Goal: Find contact information: Find contact information

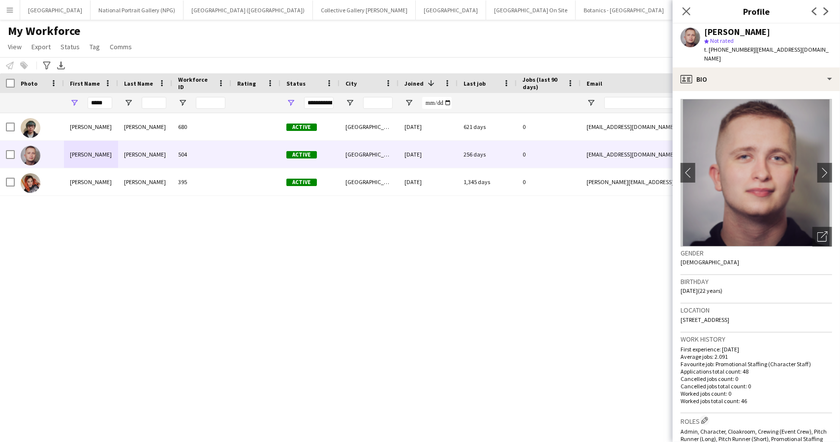
click at [575, 33] on div "My Workforce View Views Default view New view Update view Delete view Edit name…" at bounding box center [420, 40] width 840 height 33
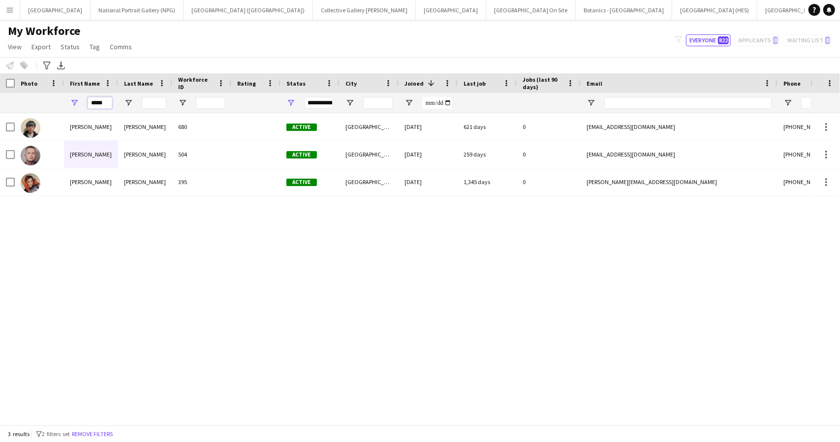
click at [104, 101] on input "*****" at bounding box center [100, 103] width 25 height 12
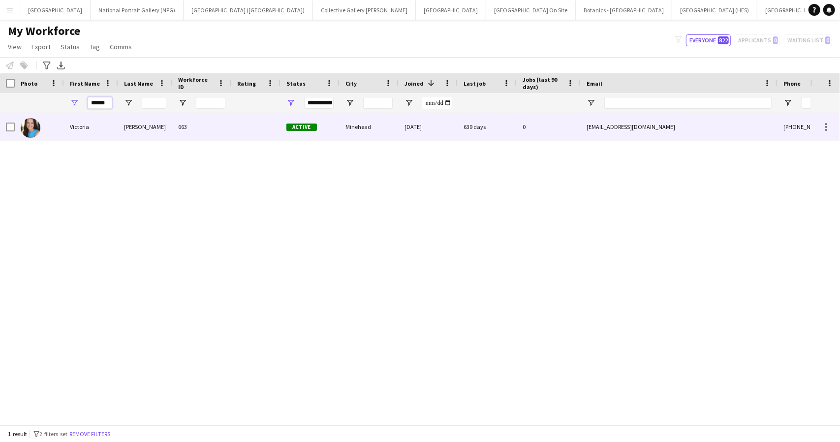
type input "******"
click at [106, 120] on div "Victoria" at bounding box center [91, 126] width 54 height 27
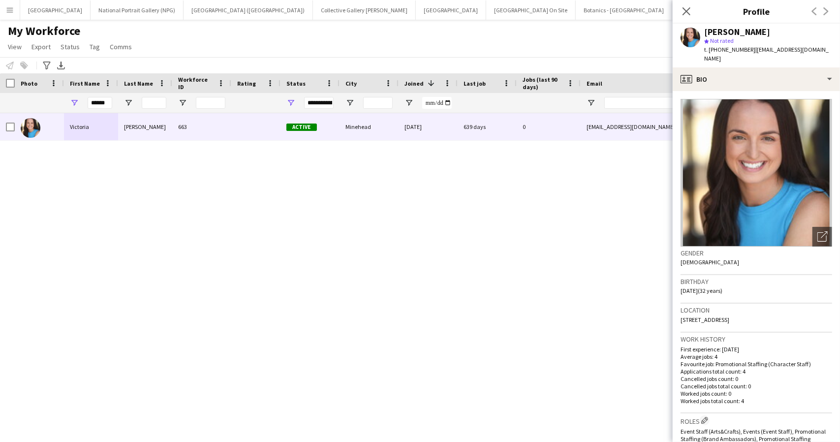
drag, startPoint x: 774, startPoint y: 311, endPoint x: 681, endPoint y: 311, distance: 92.5
click at [681, 311] on div "Location [STREET_ADDRESS]" at bounding box center [757, 318] width 152 height 29
click at [776, 309] on div "Location [STREET_ADDRESS]" at bounding box center [757, 318] width 152 height 29
drag, startPoint x: 775, startPoint y: 307, endPoint x: 680, endPoint y: 311, distance: 94.6
click at [680, 311] on app-crew-profile-bio "Open photos pop-in Gender [DEMOGRAPHIC_DATA] Birthday [DEMOGRAPHIC_DATA] (32 ye…" at bounding box center [756, 266] width 167 height 351
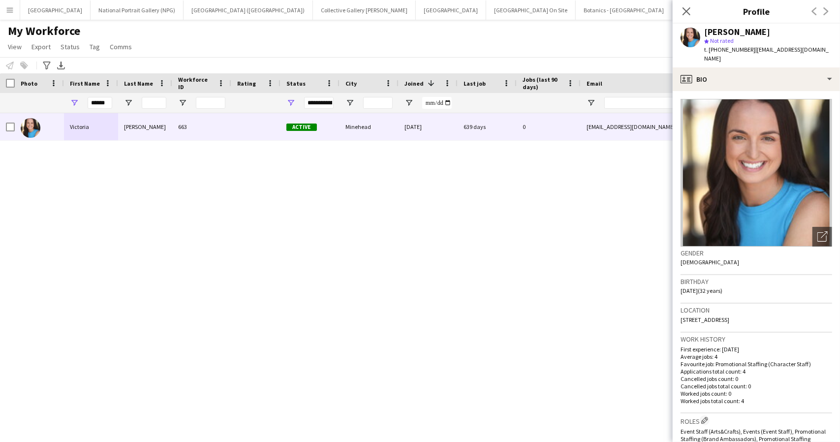
copy span "[STREET_ADDRESS]"
drag, startPoint x: 746, startPoint y: 50, endPoint x: 717, endPoint y: 52, distance: 29.1
click at [717, 52] on span "t. [PHONE_NUMBER]" at bounding box center [729, 49] width 51 height 7
copy span "7728758746"
drag, startPoint x: 751, startPoint y: 51, endPoint x: 824, endPoint y: 53, distance: 72.9
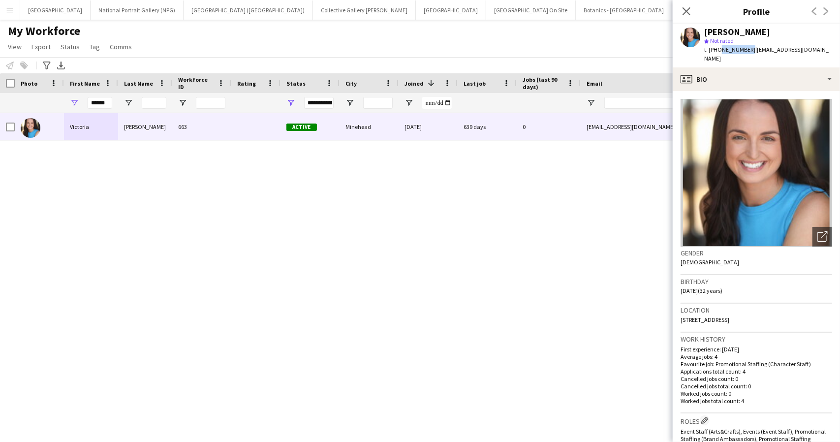
click at [824, 53] on span "| [EMAIL_ADDRESS][DOMAIN_NAME]" at bounding box center [766, 54] width 124 height 16
copy span "[EMAIL_ADDRESS][DOMAIN_NAME]"
